Goal: Check status: Check status

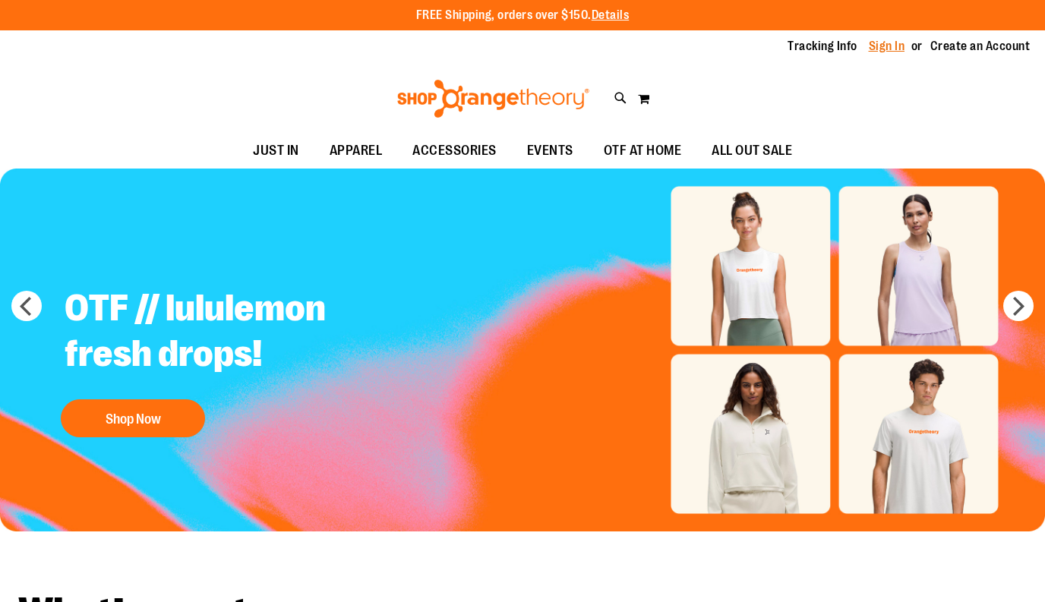
click at [887, 43] on link "Sign In" at bounding box center [886, 46] width 36 height 17
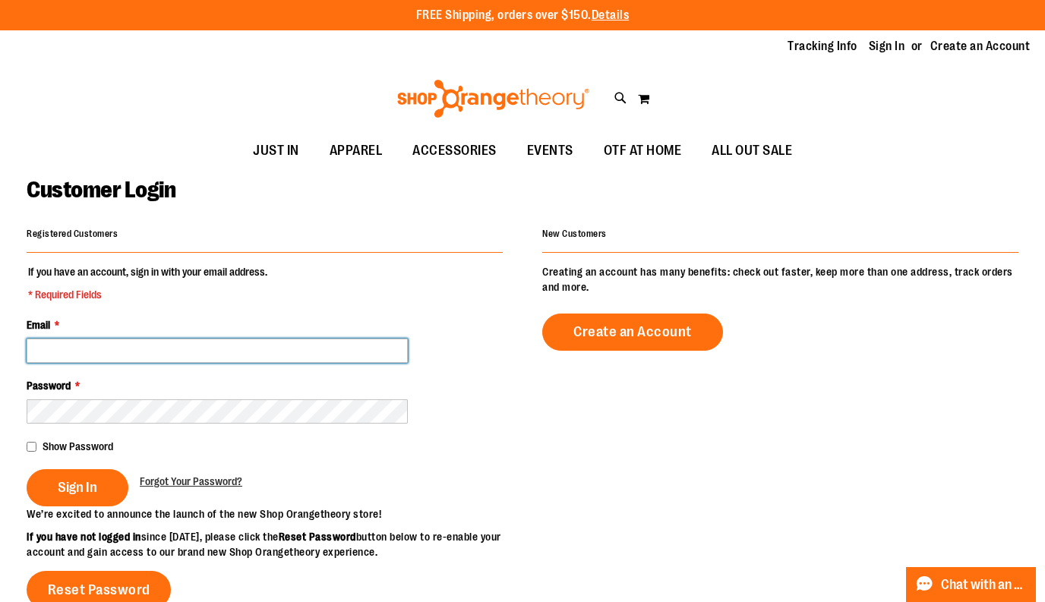
click at [397, 345] on input "Email *" at bounding box center [217, 351] width 381 height 24
paste input "**********"
type input "**********"
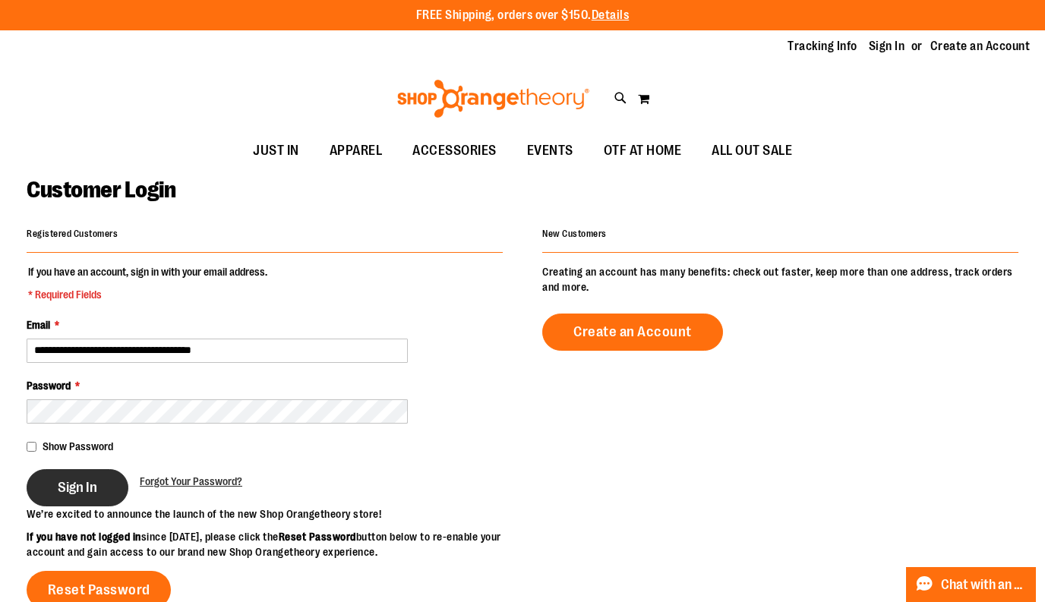
click at [53, 486] on button "Sign In" at bounding box center [78, 487] width 102 height 37
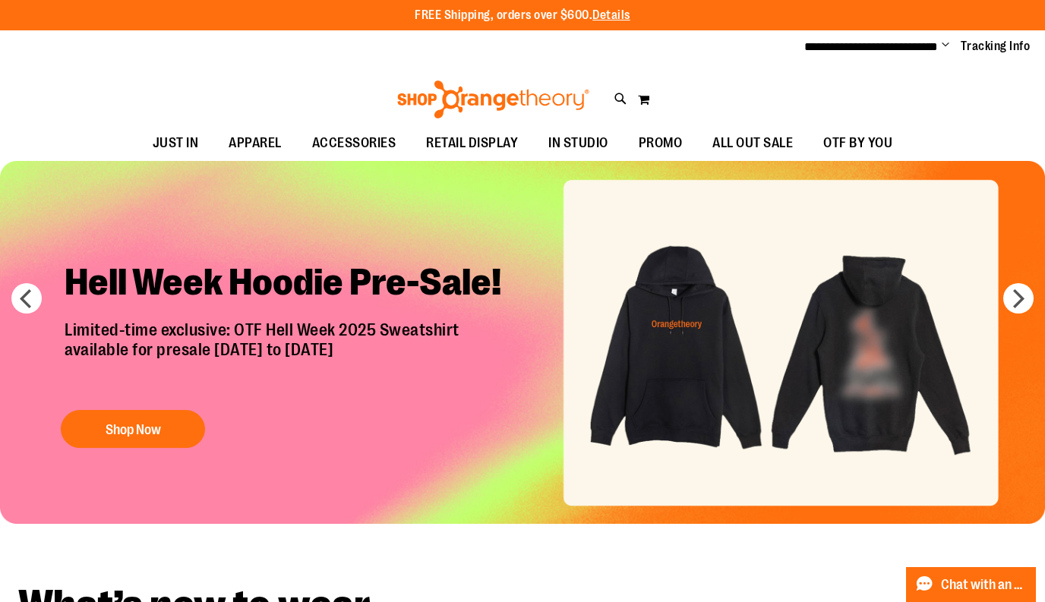
click at [945, 41] on span "Change" at bounding box center [945, 46] width 8 height 14
click at [871, 75] on link "My Account" at bounding box center [890, 73] width 133 height 29
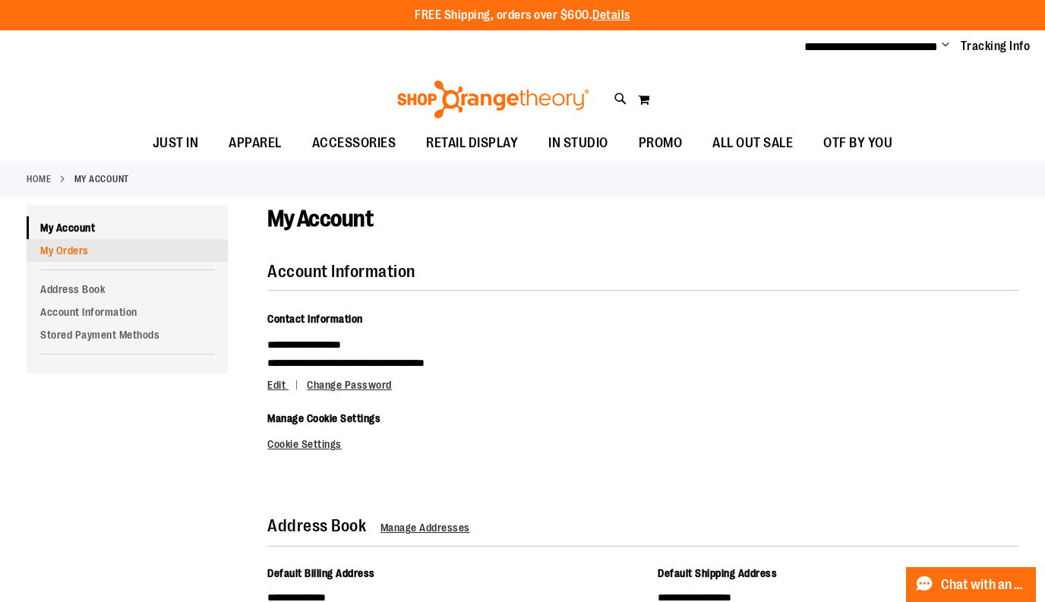
click at [94, 248] on link "My Orders" at bounding box center [127, 250] width 201 height 23
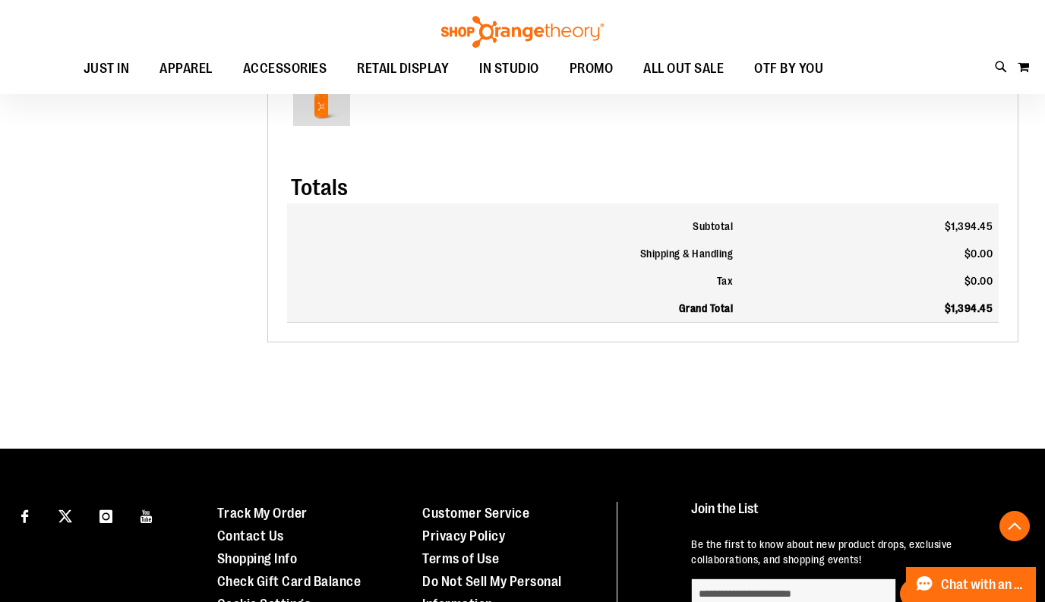
scroll to position [2201, 0]
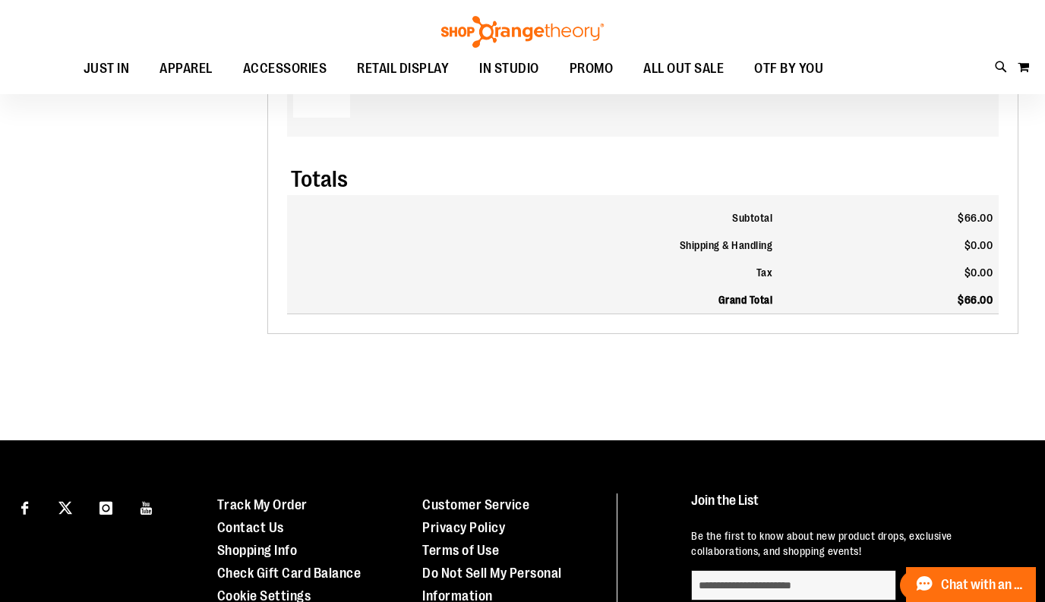
scroll to position [151, 0]
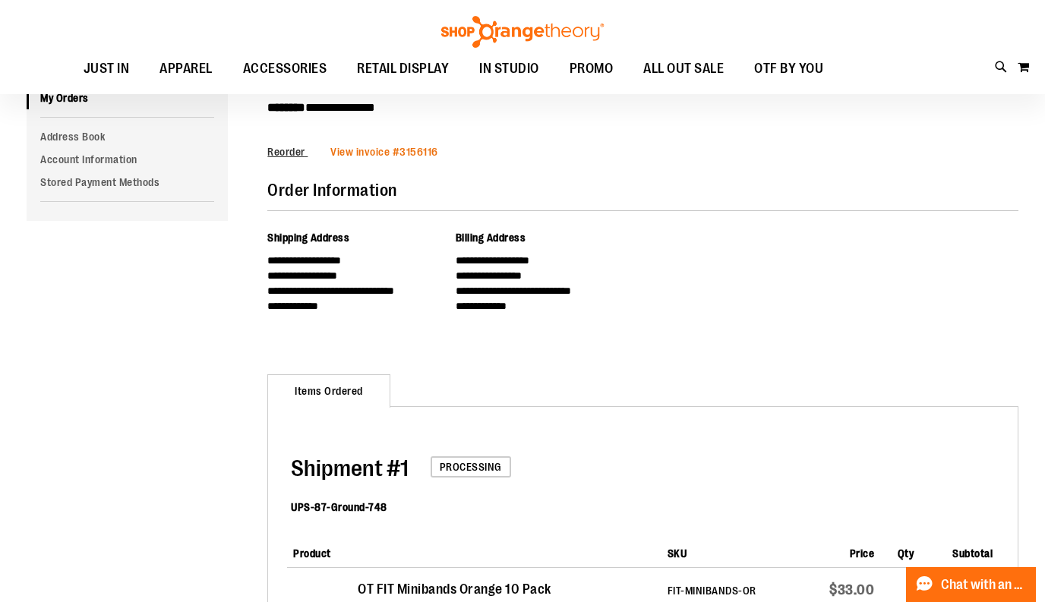
click at [375, 151] on span "View invoice #" at bounding box center [364, 152] width 69 height 12
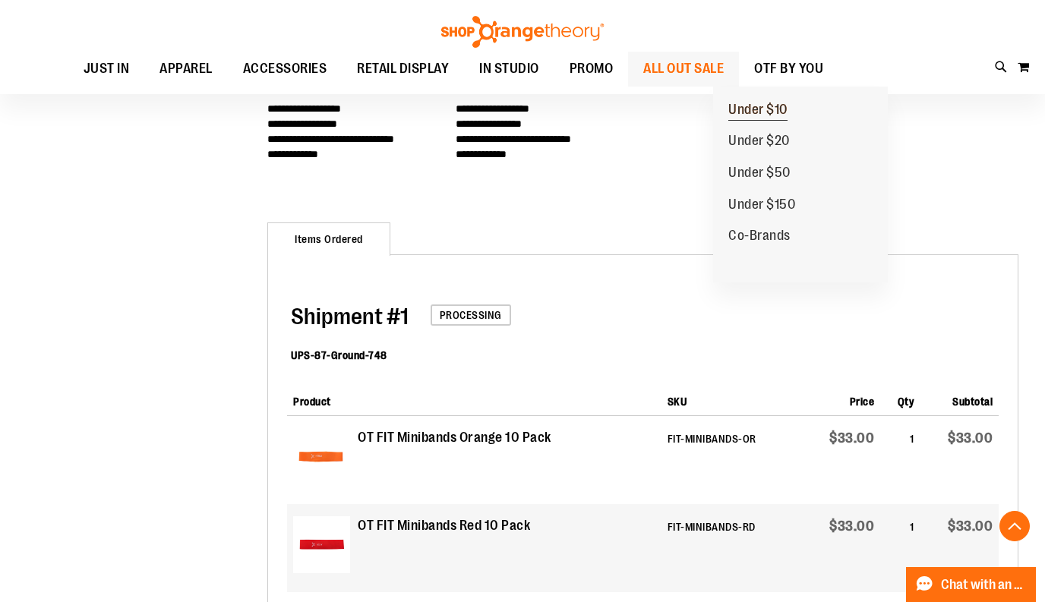
scroll to position [227, 0]
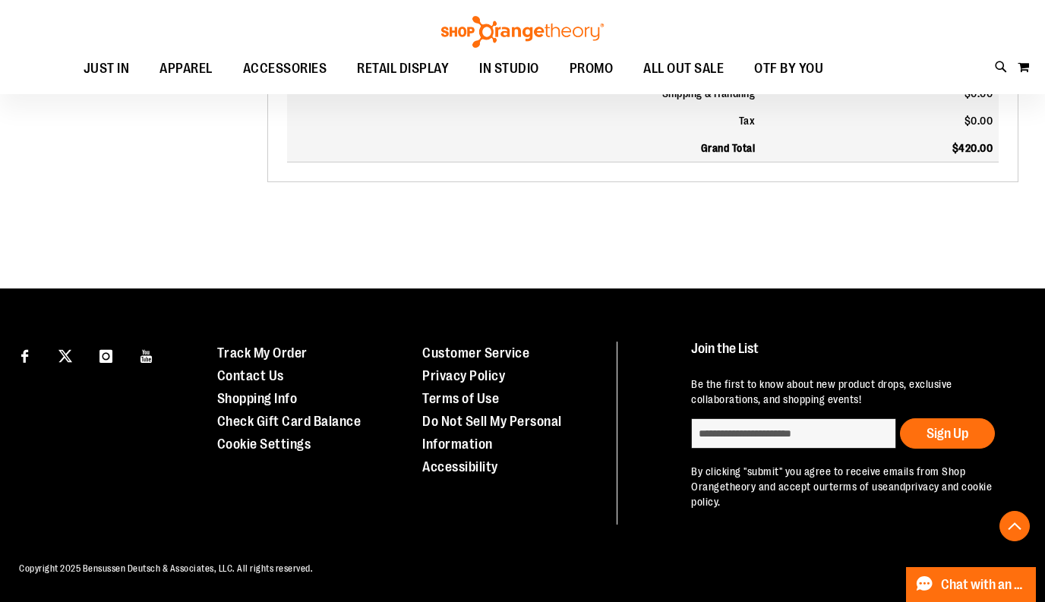
scroll to position [631, 0]
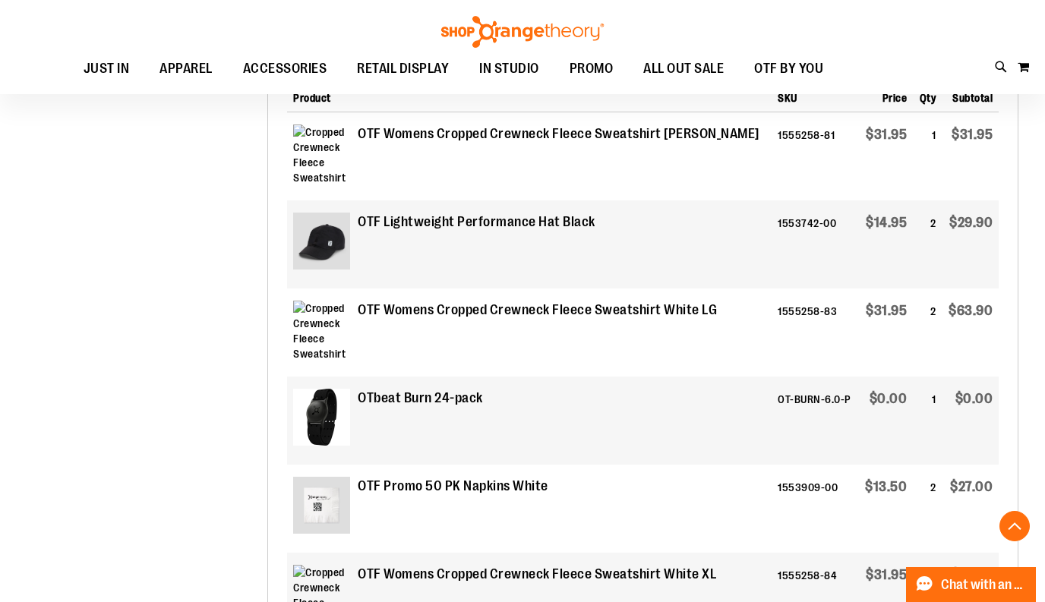
scroll to position [1262, 0]
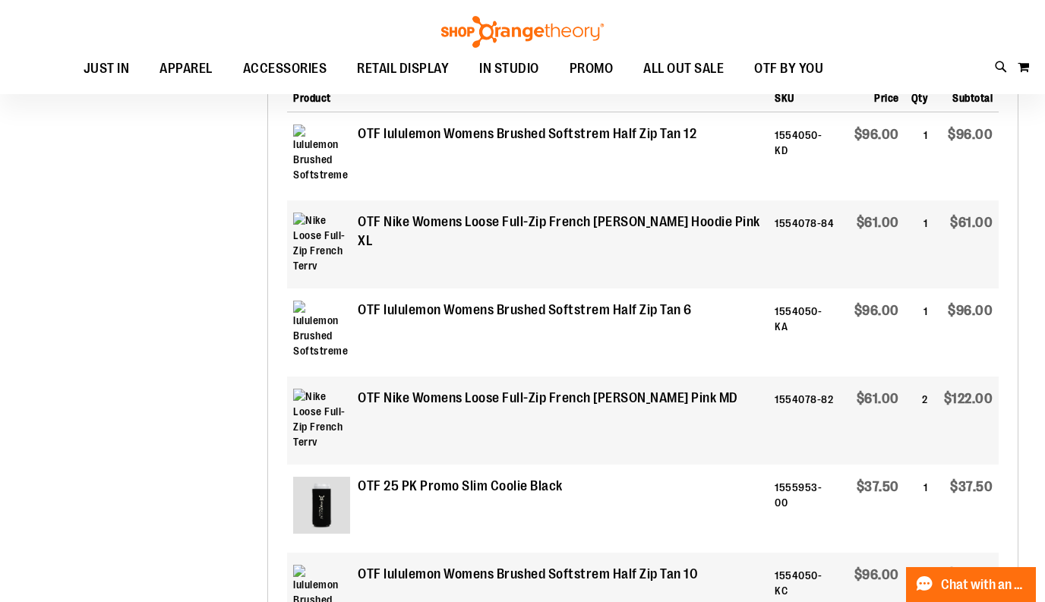
scroll to position [75, 0]
